Goal: Transaction & Acquisition: Purchase product/service

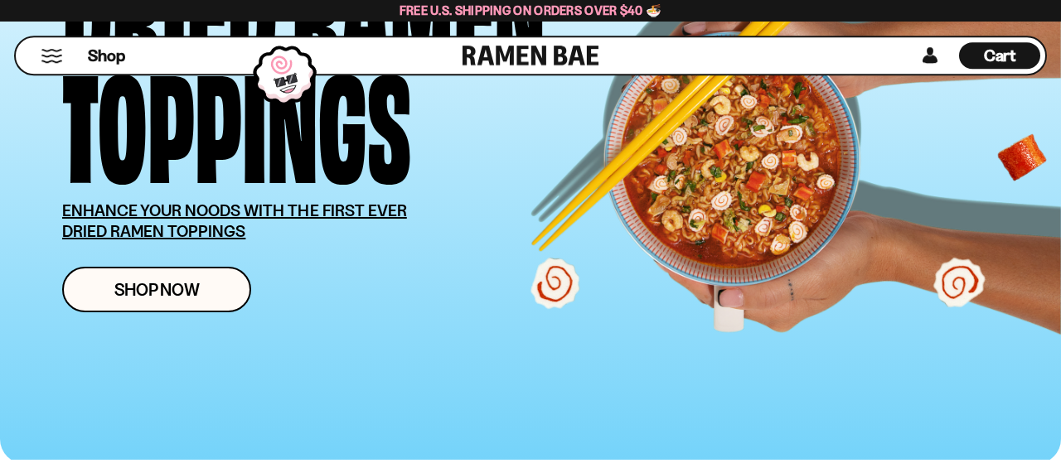
scroll to position [258, 0]
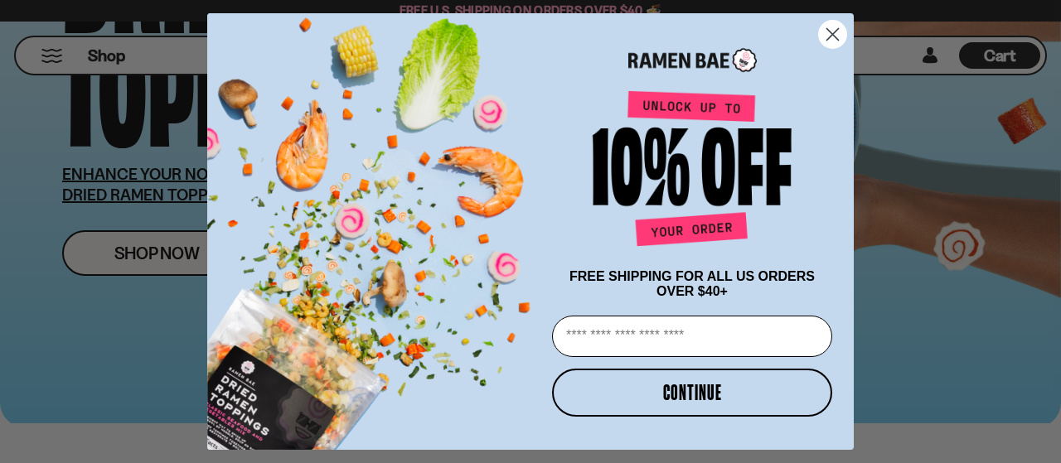
click at [840, 27] on circle "Close dialog" at bounding box center [832, 34] width 27 height 27
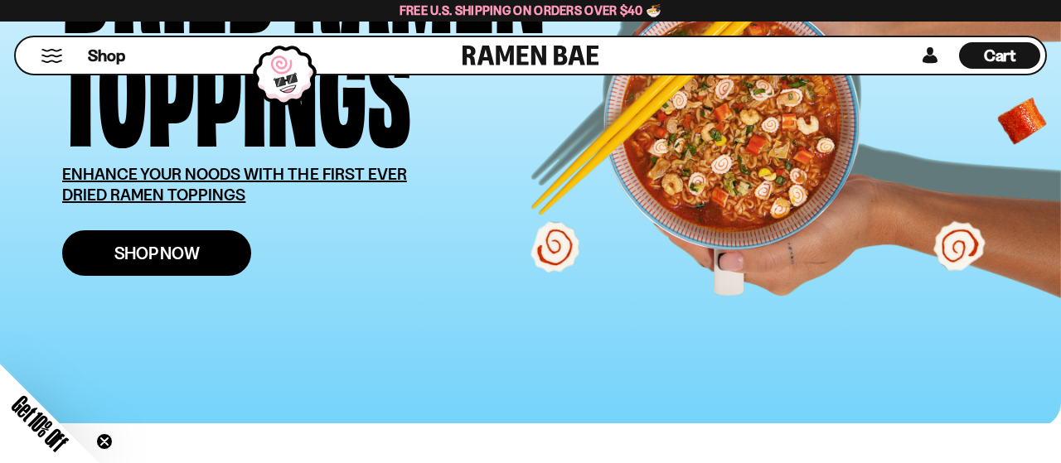
click at [193, 251] on span "Shop Now" at bounding box center [156, 252] width 85 height 17
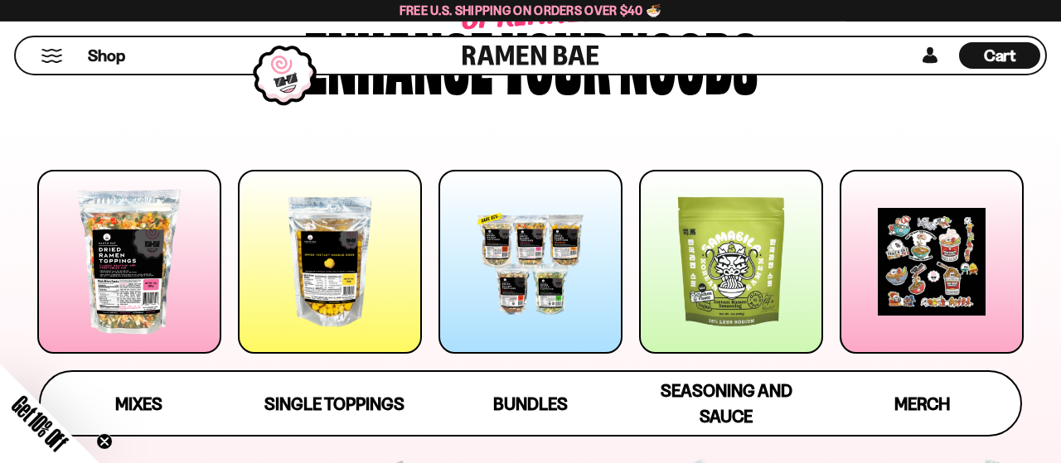
scroll to position [172, 0]
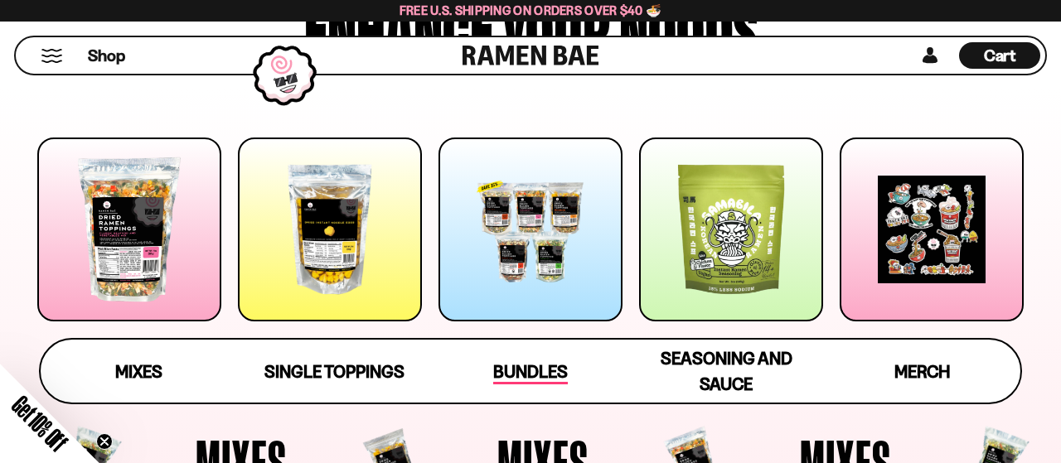
click at [520, 375] on span "Bundles" at bounding box center [530, 372] width 75 height 23
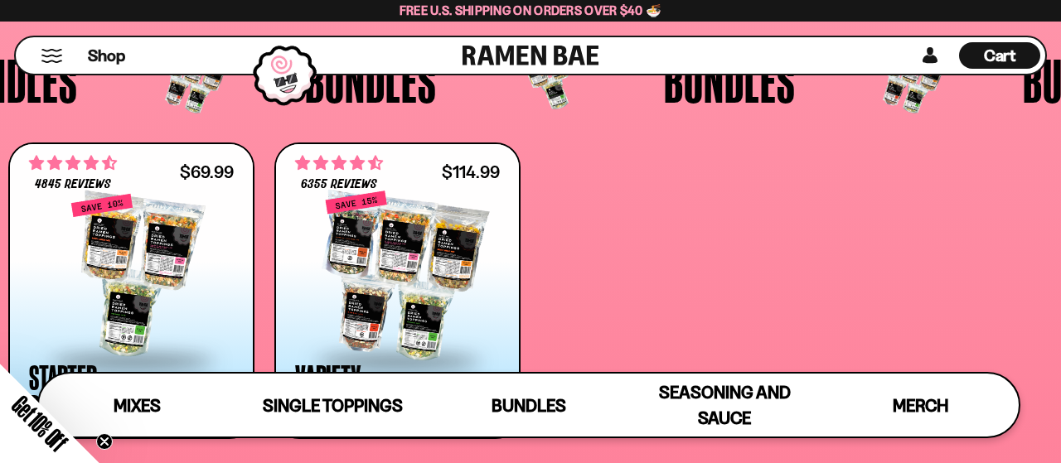
scroll to position [3066, 0]
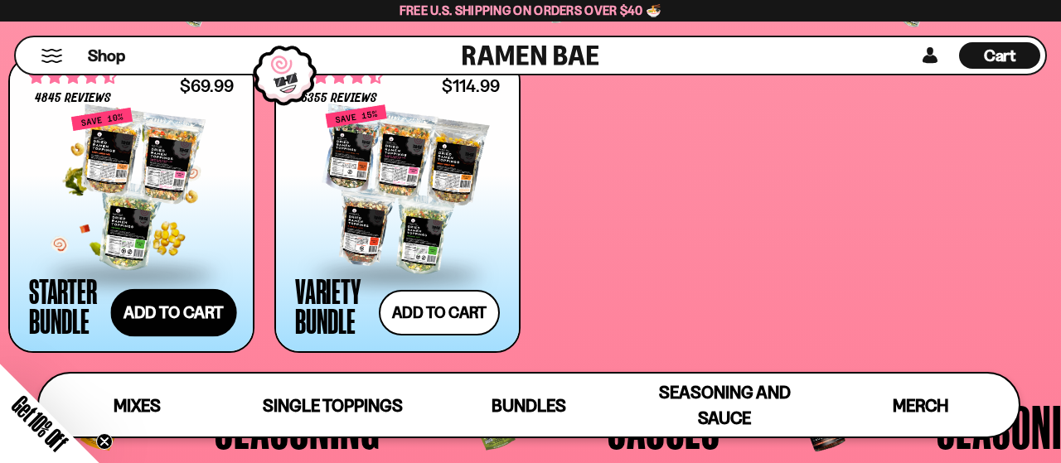
click at [156, 312] on button "Add to cart Add — Regular price $69.99 Regular price $77.97 USD Sale price $69.…" at bounding box center [174, 312] width 126 height 48
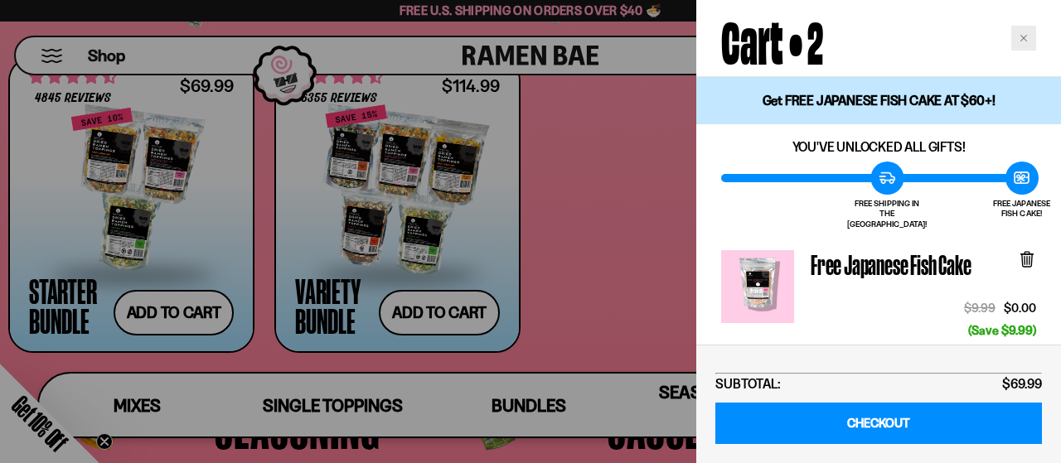
click at [1027, 42] on div "Close cart" at bounding box center [1023, 38] width 25 height 25
